Goal: Check status: Check status

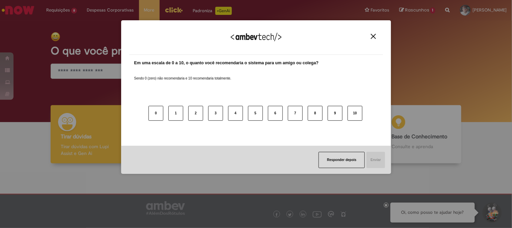
click at [372, 36] on img "Close" at bounding box center [373, 36] width 5 height 5
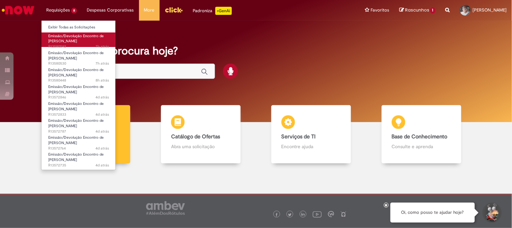
click at [65, 40] on span "Emissão/Devolução Encontro de [PERSON_NAME]" at bounding box center [75, 38] width 55 height 10
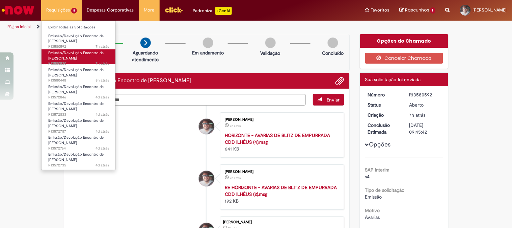
click at [70, 55] on span "Emissão/Devolução Encontro de [PERSON_NAME]" at bounding box center [75, 55] width 55 height 10
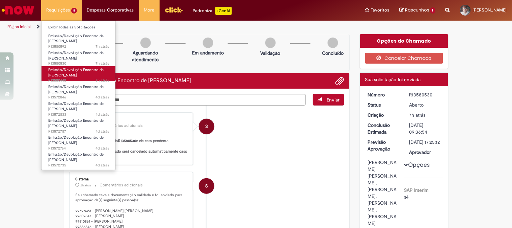
click at [72, 70] on span "Emissão/Devolução Encontro de [PERSON_NAME]" at bounding box center [75, 72] width 55 height 10
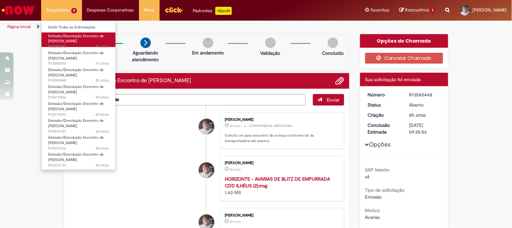
click at [77, 41] on span "Emissão/Devolução Encontro de [PERSON_NAME]" at bounding box center [75, 38] width 55 height 10
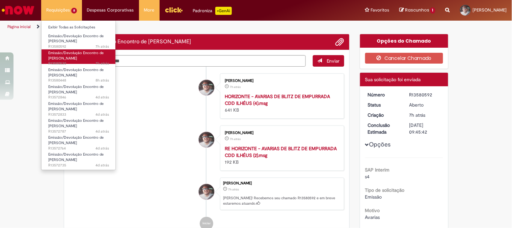
click at [69, 53] on span "Emissão/Devolução Encontro de [PERSON_NAME]" at bounding box center [75, 55] width 55 height 10
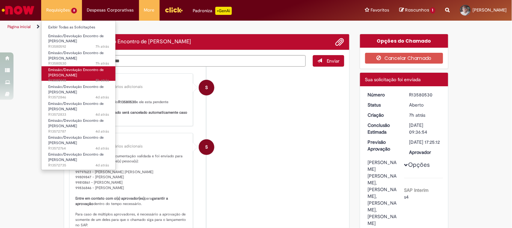
click at [70, 74] on span "Emissão/Devolução Encontro de [PERSON_NAME]" at bounding box center [75, 72] width 55 height 10
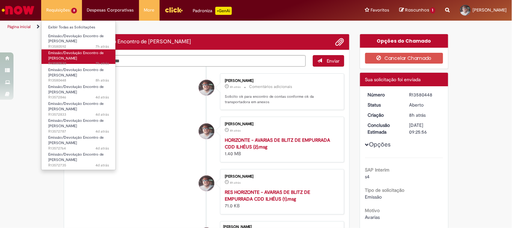
click at [65, 55] on span "Emissão/Devolução Encontro de [PERSON_NAME]" at bounding box center [75, 55] width 55 height 10
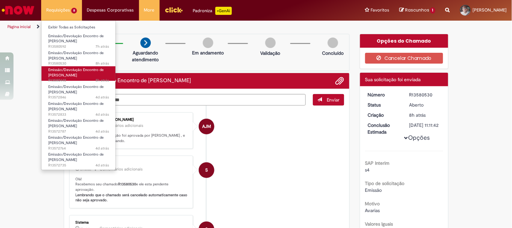
click at [65, 77] on span "Emissão/Devolução Encontro de [PERSON_NAME]" at bounding box center [75, 72] width 55 height 10
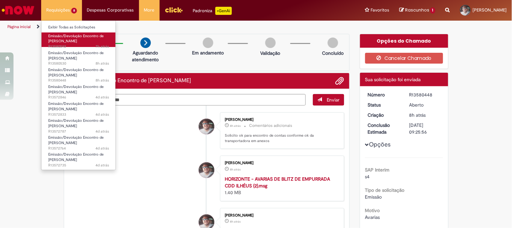
click at [63, 40] on span "Emissão/Devolução Encontro de [PERSON_NAME]" at bounding box center [75, 38] width 55 height 10
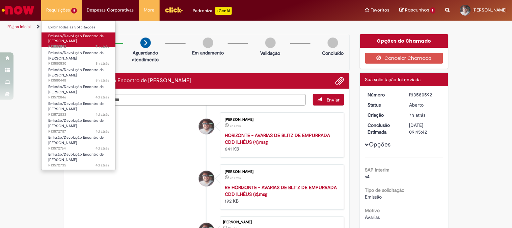
click at [63, 40] on span "Emissão/Devolução Encontro de [PERSON_NAME]" at bounding box center [75, 38] width 55 height 10
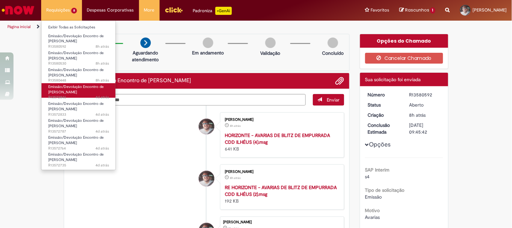
click at [68, 90] on span "Emissão/Devolução Encontro de [PERSON_NAME]" at bounding box center [75, 89] width 55 height 10
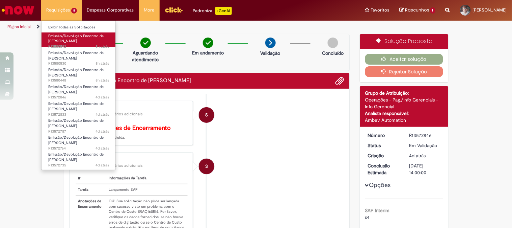
click at [69, 41] on span "Emissão/Devolução Encontro de [PERSON_NAME]" at bounding box center [75, 38] width 55 height 10
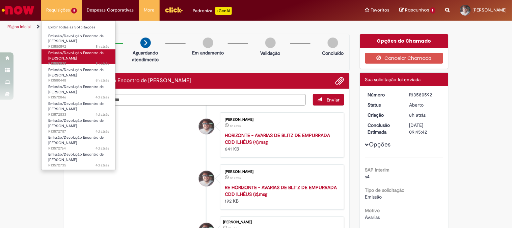
click at [66, 54] on span "Emissão/Devolução Encontro de [PERSON_NAME]" at bounding box center [75, 55] width 55 height 10
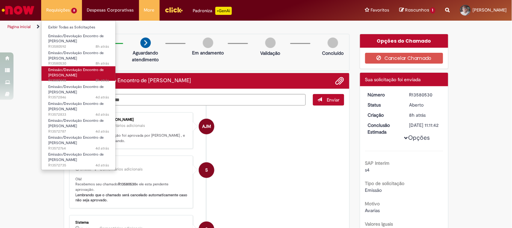
click at [69, 71] on span "Emissão/Devolução Encontro de [PERSON_NAME]" at bounding box center [75, 72] width 55 height 10
